Goal: Task Accomplishment & Management: Manage account settings

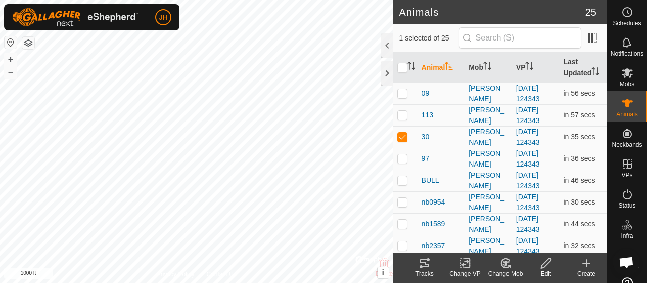
click at [431, 267] on tracks-svg-icon at bounding box center [424, 263] width 40 height 12
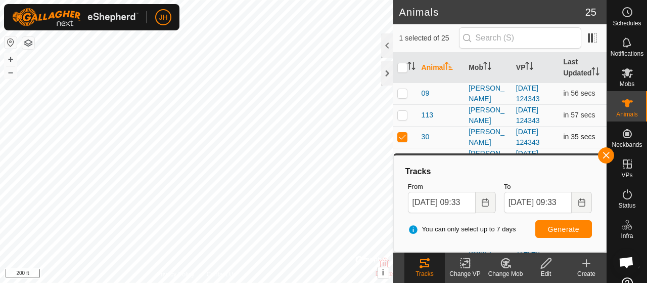
click at [404, 141] on p-checkbox at bounding box center [402, 136] width 10 height 8
checkbox input "false"
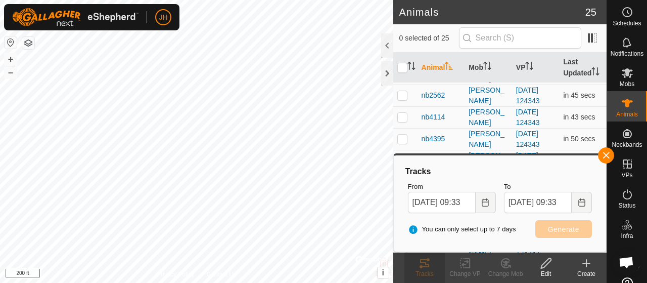
scroll to position [202, 0]
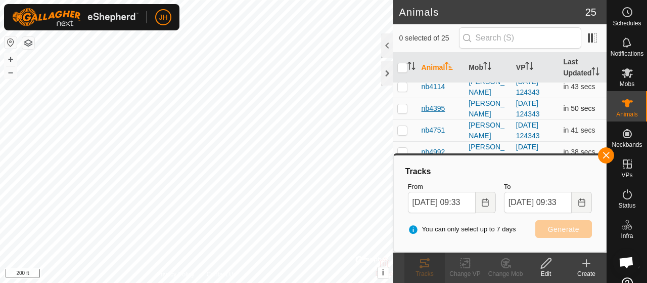
click at [433, 114] on span "nb4395" at bounding box center [434, 108] width 24 height 11
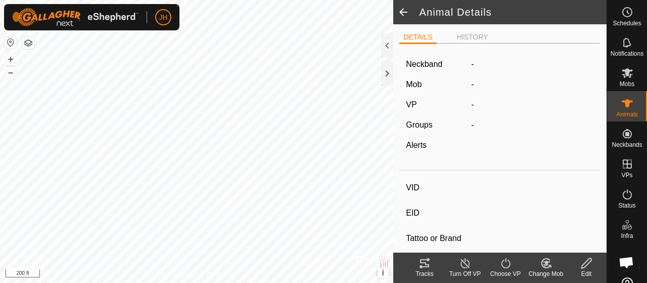
type input "nb4395"
type input "-"
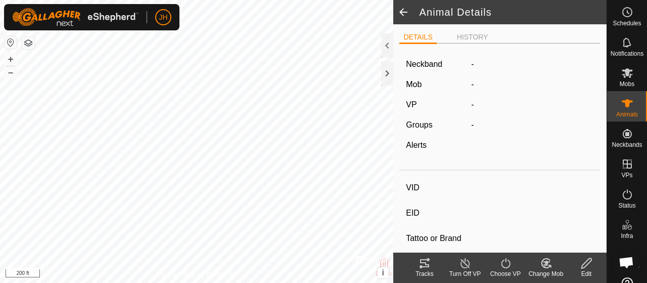
type input "0 kg"
type input "-"
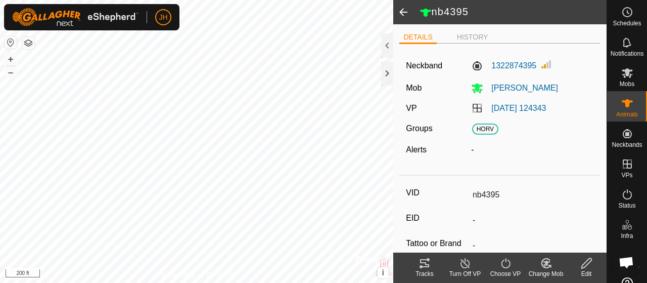
click at [423, 264] on icon at bounding box center [425, 263] width 12 height 12
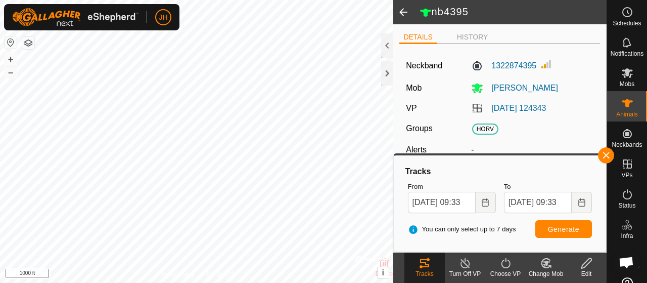
click at [405, 11] on span at bounding box center [403, 12] width 20 height 24
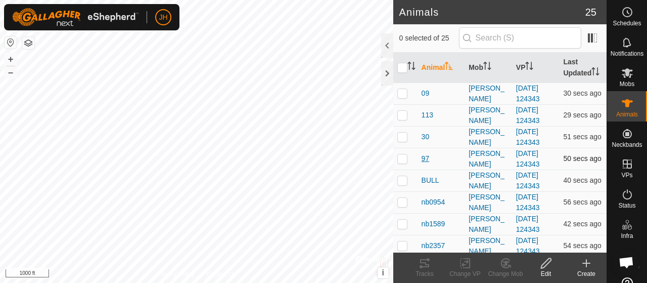
click at [425, 164] on span "97" at bounding box center [426, 158] width 8 height 11
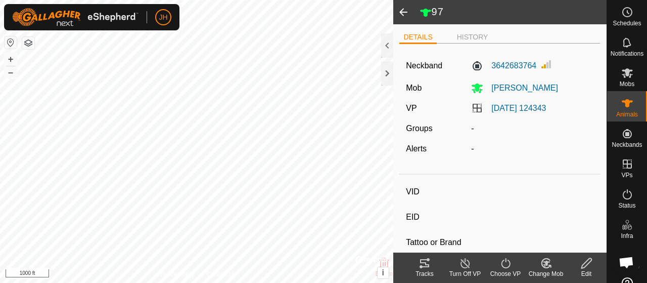
type input "97"
type input "-"
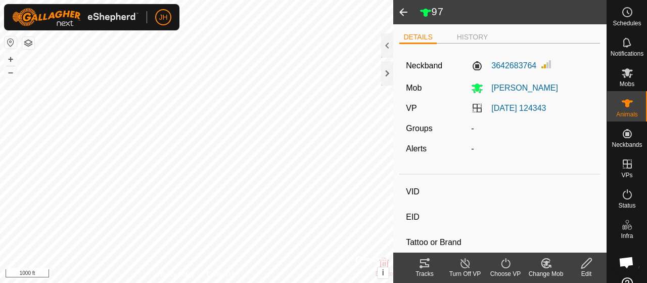
type input "0 kg"
type input "-"
click at [417, 264] on tracks-svg-icon at bounding box center [424, 263] width 40 height 12
